Goal: Information Seeking & Learning: Learn about a topic

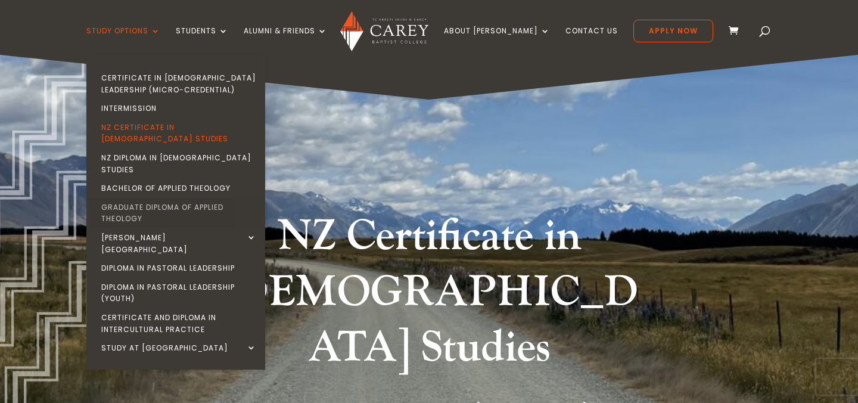
click at [208, 198] on link "Graduate Diploma of Applied Theology" at bounding box center [178, 213] width 179 height 30
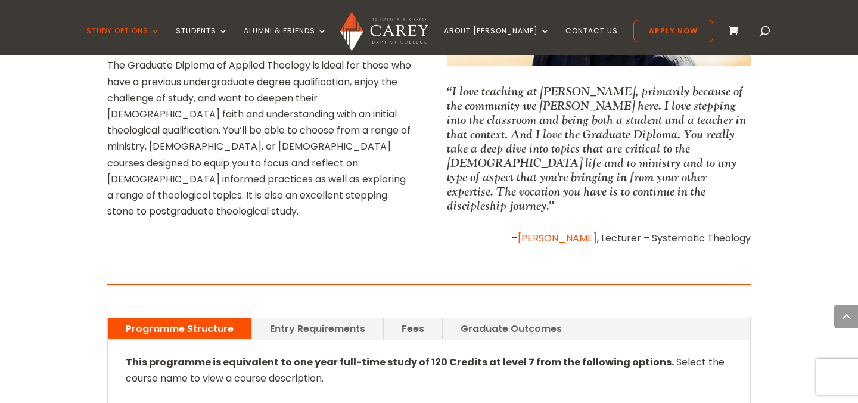
scroll to position [730, 0]
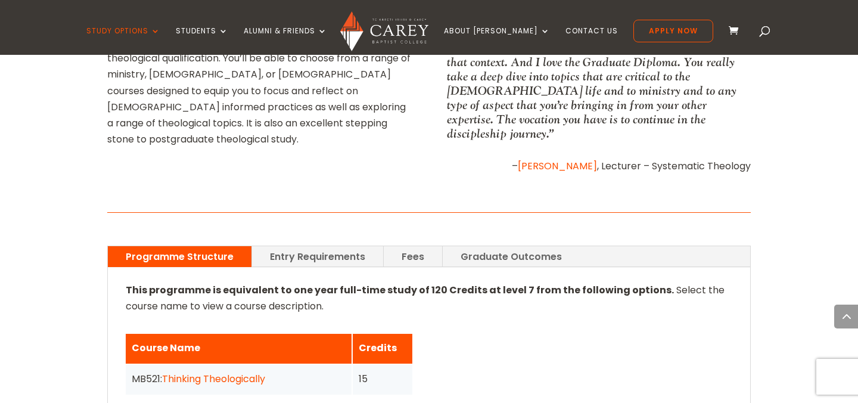
click at [405, 246] on link "Fees" at bounding box center [413, 256] width 58 height 21
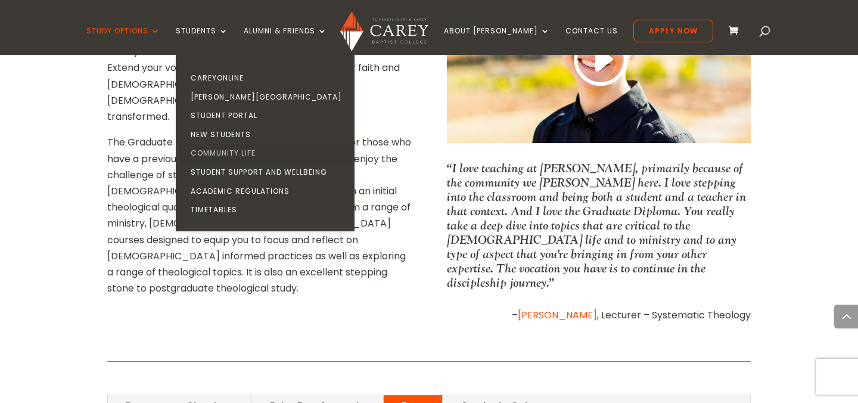
scroll to position [583, 0]
